Goal: Task Accomplishment & Management: Use online tool/utility

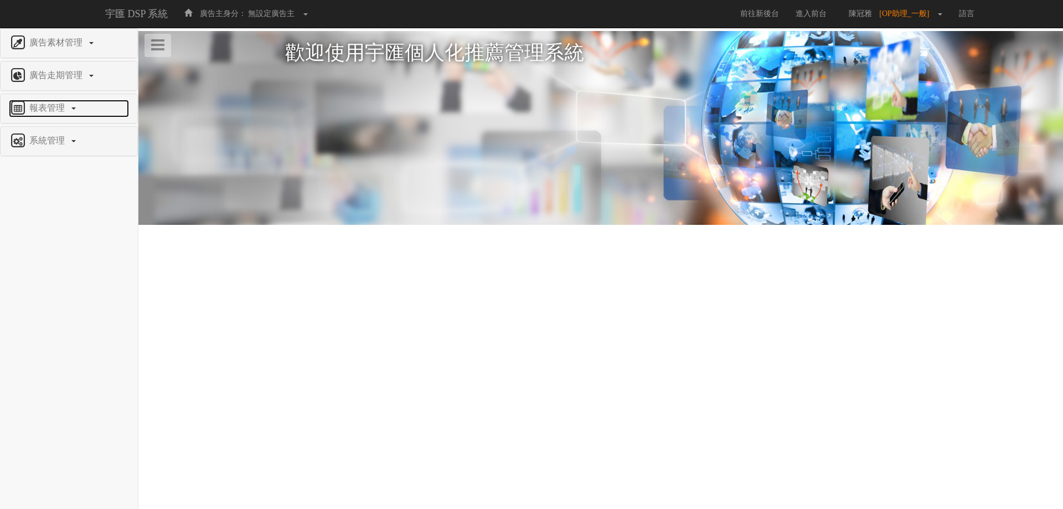
click at [50, 108] on span "報表管理" at bounding box center [49, 107] width 44 height 9
click at [28, 136] on span "全站分析" at bounding box center [28, 134] width 39 height 8
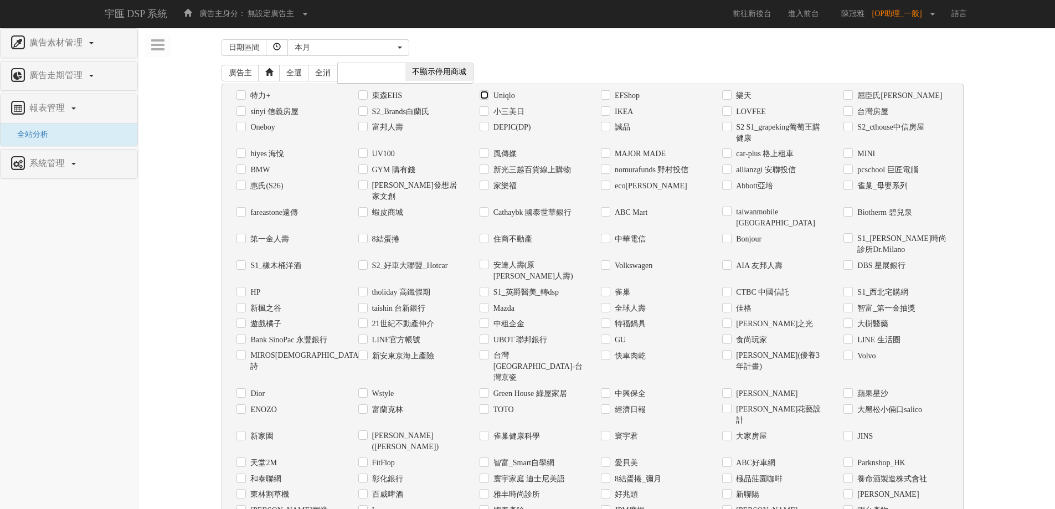
click at [485, 95] on input "Uniqlo" at bounding box center [482, 95] width 7 height 7
checkbox input "true"
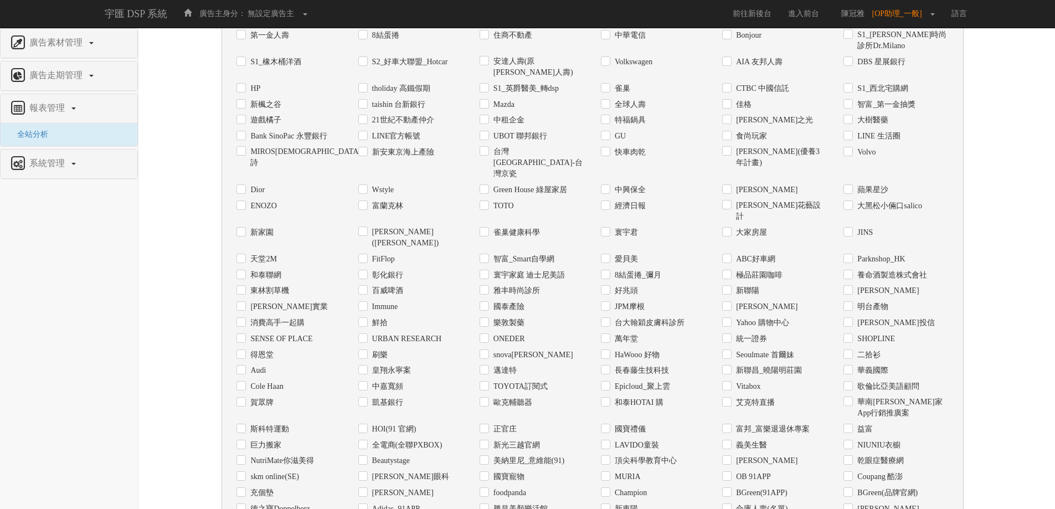
scroll to position [441, 0]
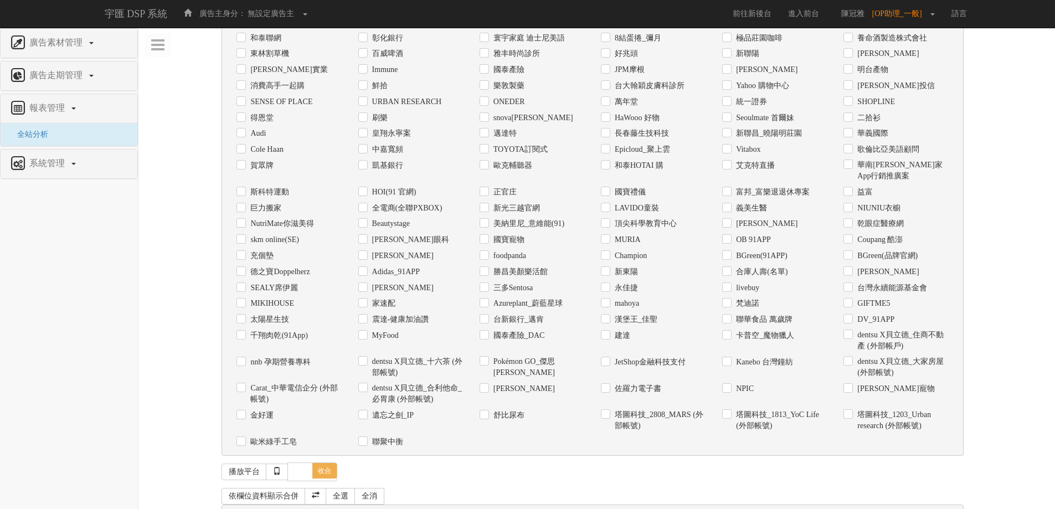
click at [357, 508] on div "廣告主" at bounding box center [410, 516] width 121 height 16
click at [364, 508] on input "廣告主" at bounding box center [361, 516] width 7 height 7
checkbox input "true"
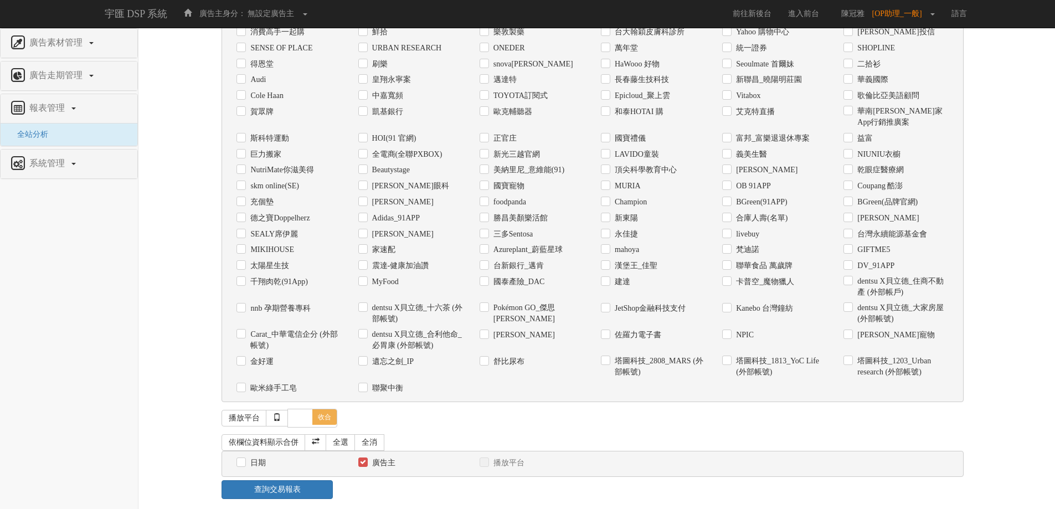
scroll to position [539, 0]
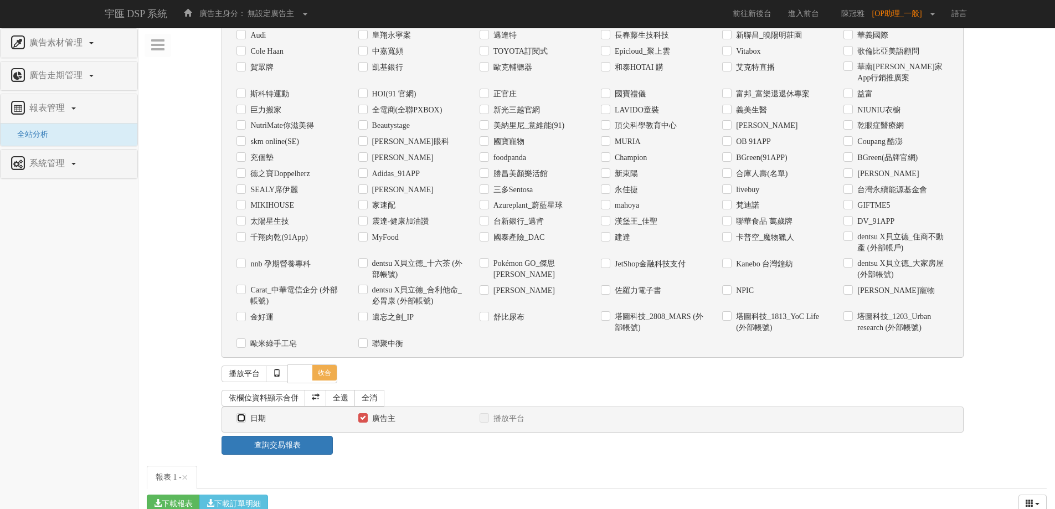
click at [241, 415] on input "日期" at bounding box center [239, 418] width 7 height 7
checkbox input "true"
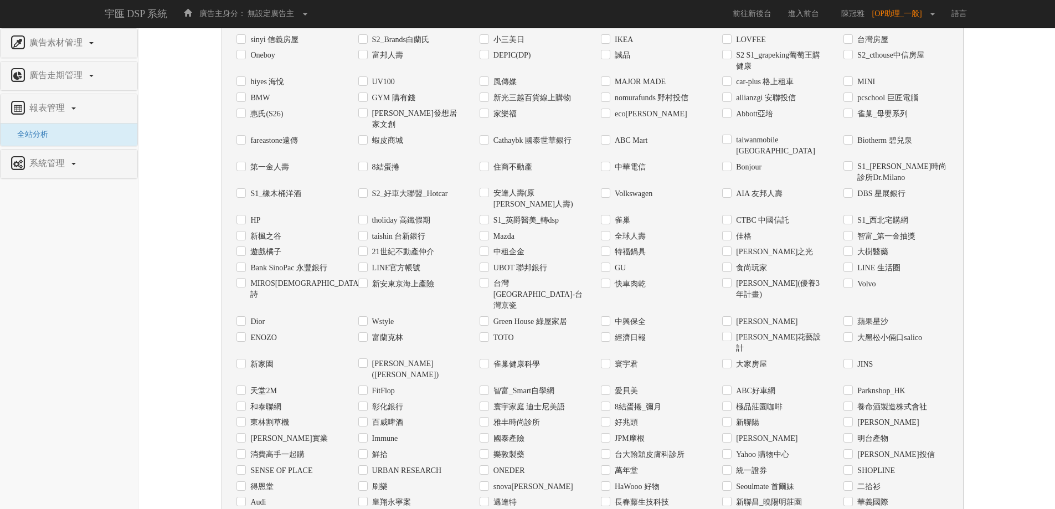
scroll to position [0, 0]
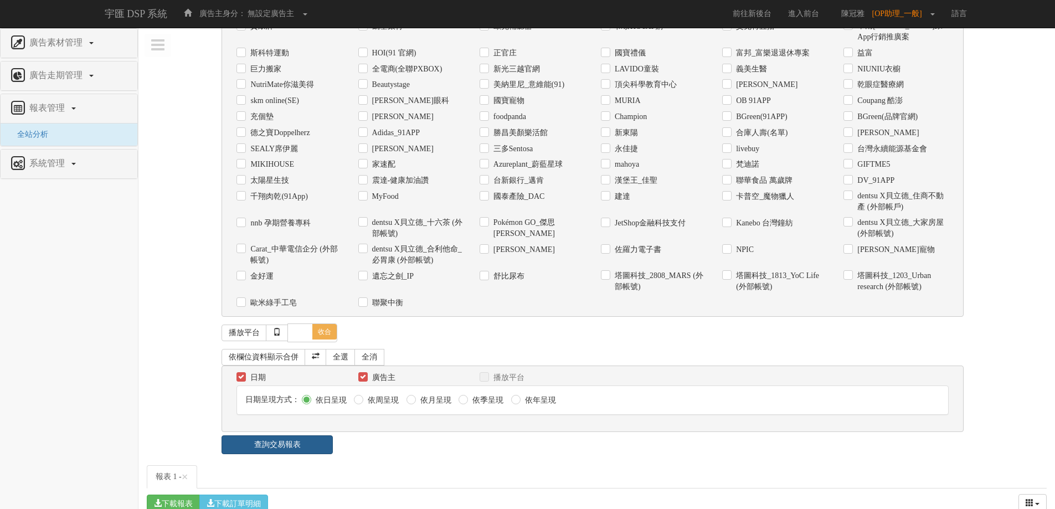
click at [272, 435] on link "查詢交易報表" at bounding box center [276, 444] width 111 height 19
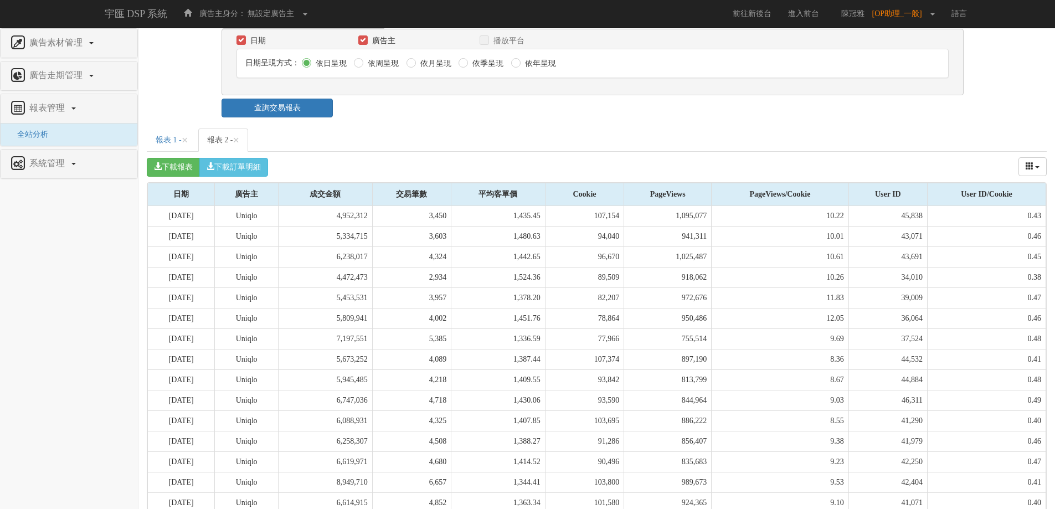
scroll to position [913, 0]
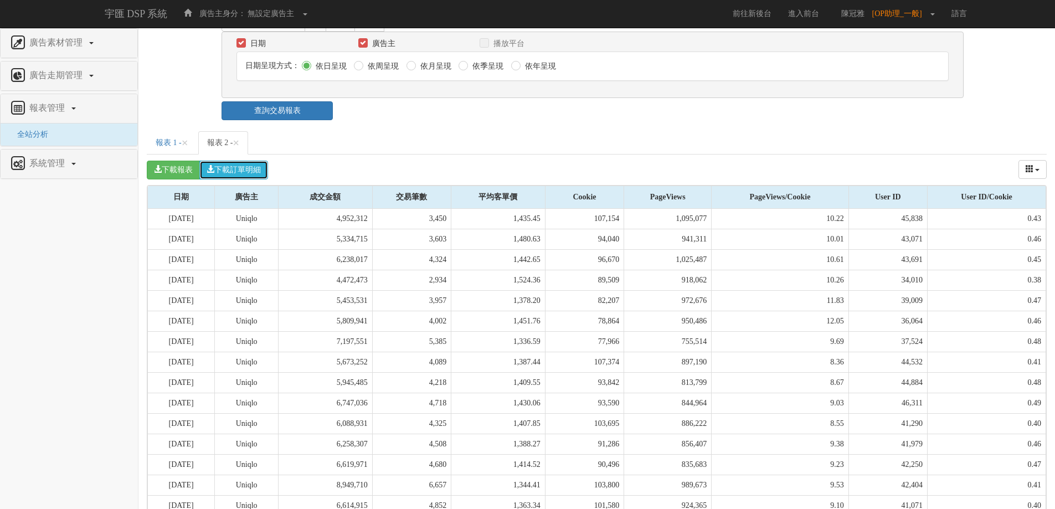
click at [253, 161] on button "下載訂單明細" at bounding box center [233, 170] width 69 height 19
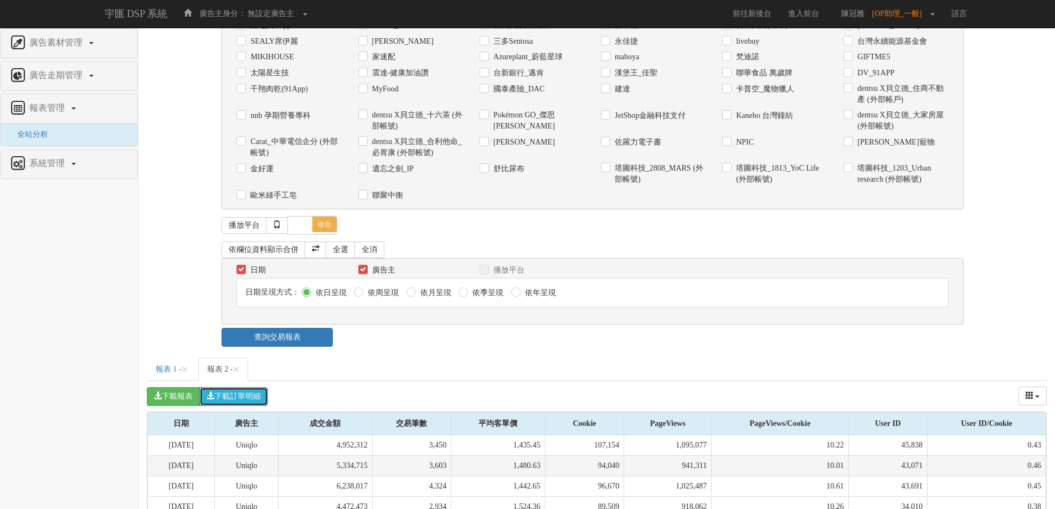
scroll to position [692, 0]
